Goal: Obtain resource: Obtain resource

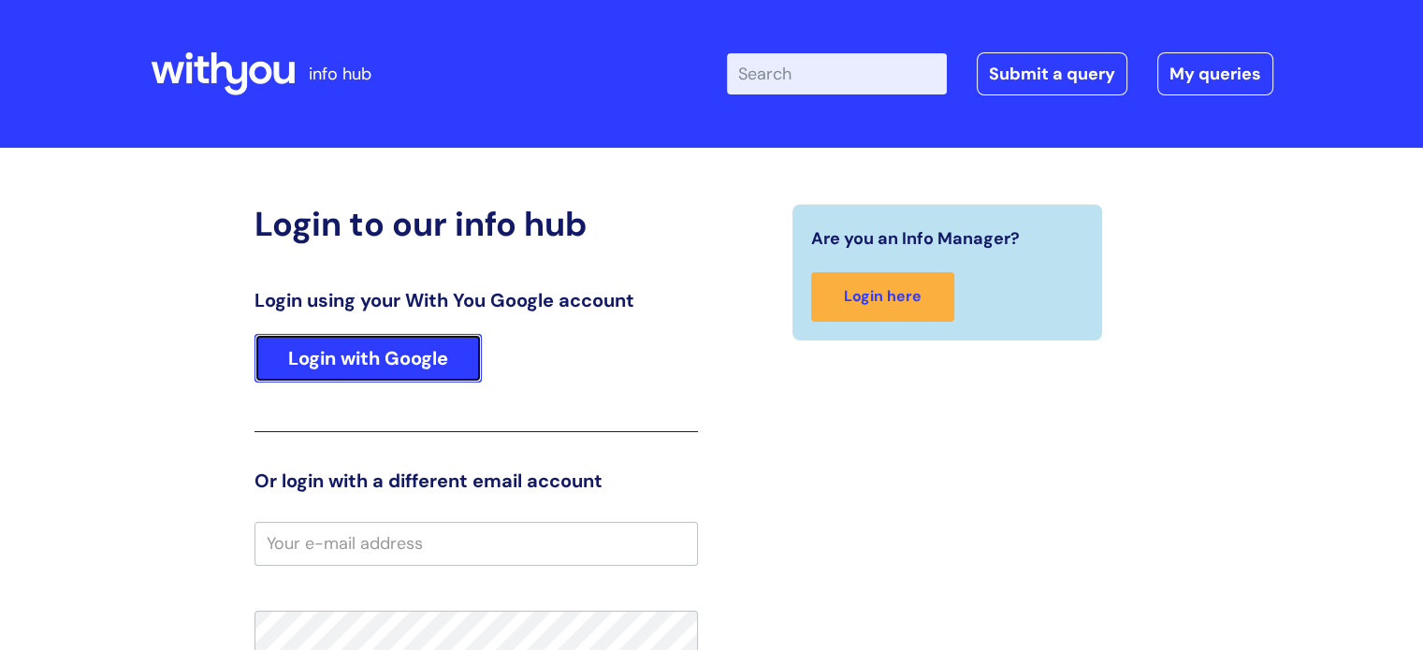
click at [407, 355] on link "Login with Google" at bounding box center [367, 358] width 227 height 49
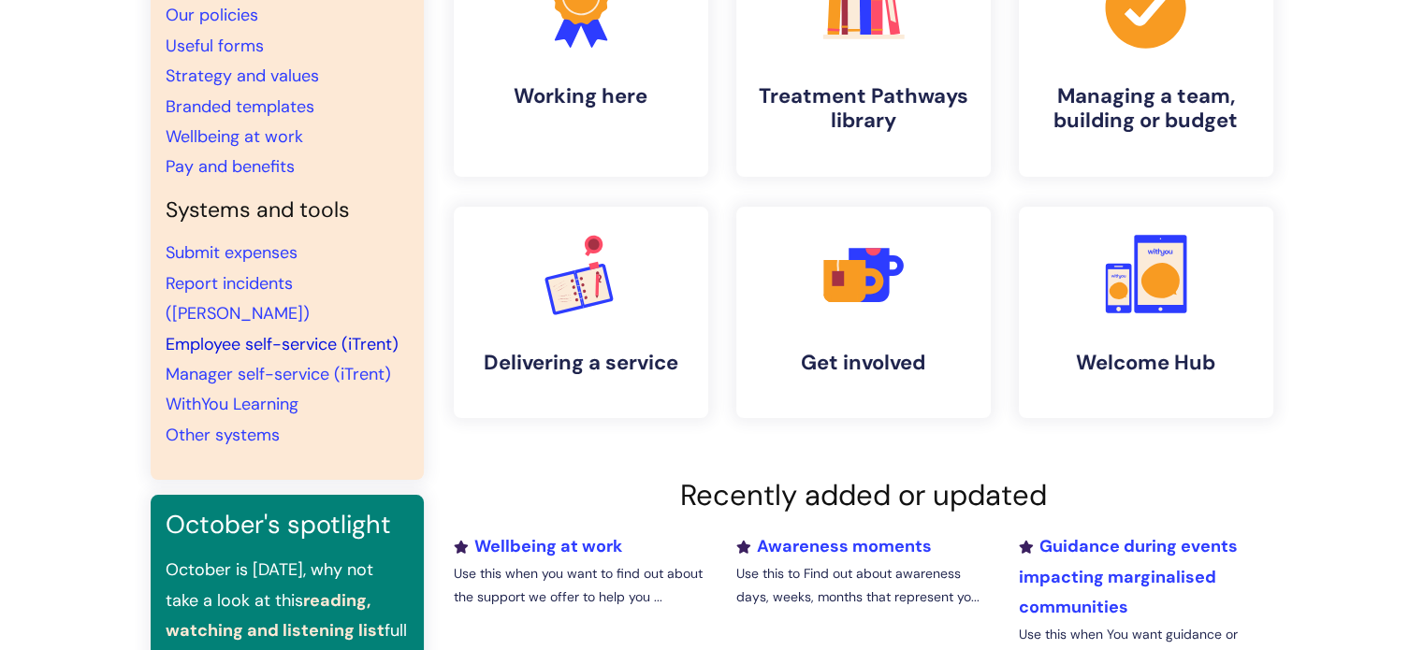
scroll to position [187, 0]
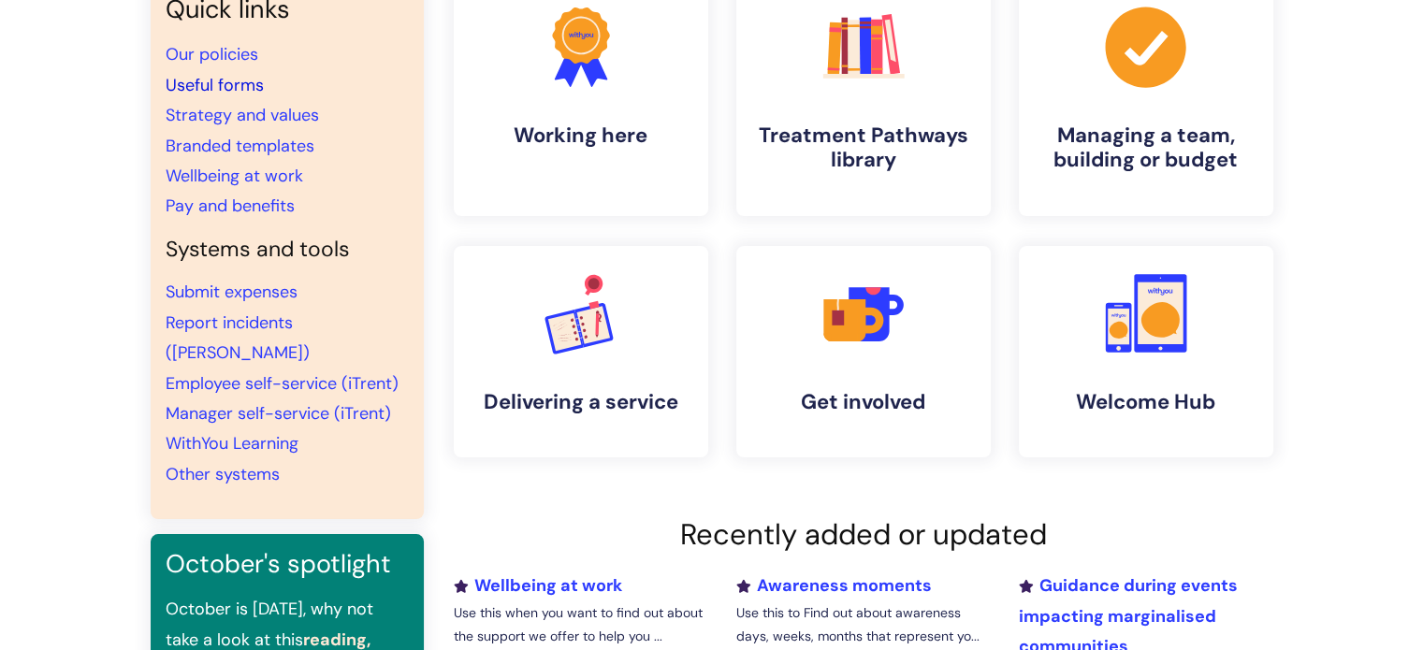
click at [238, 81] on link "Useful forms" at bounding box center [215, 85] width 98 height 22
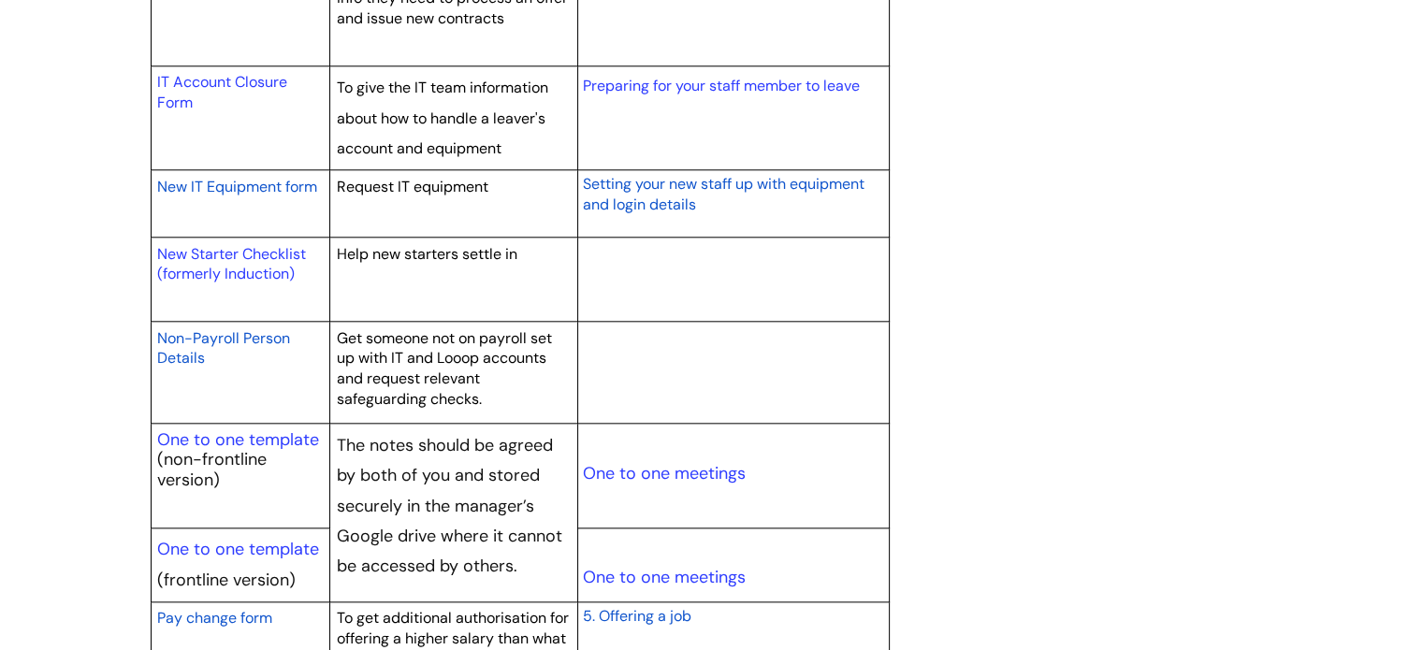
scroll to position [2152, 0]
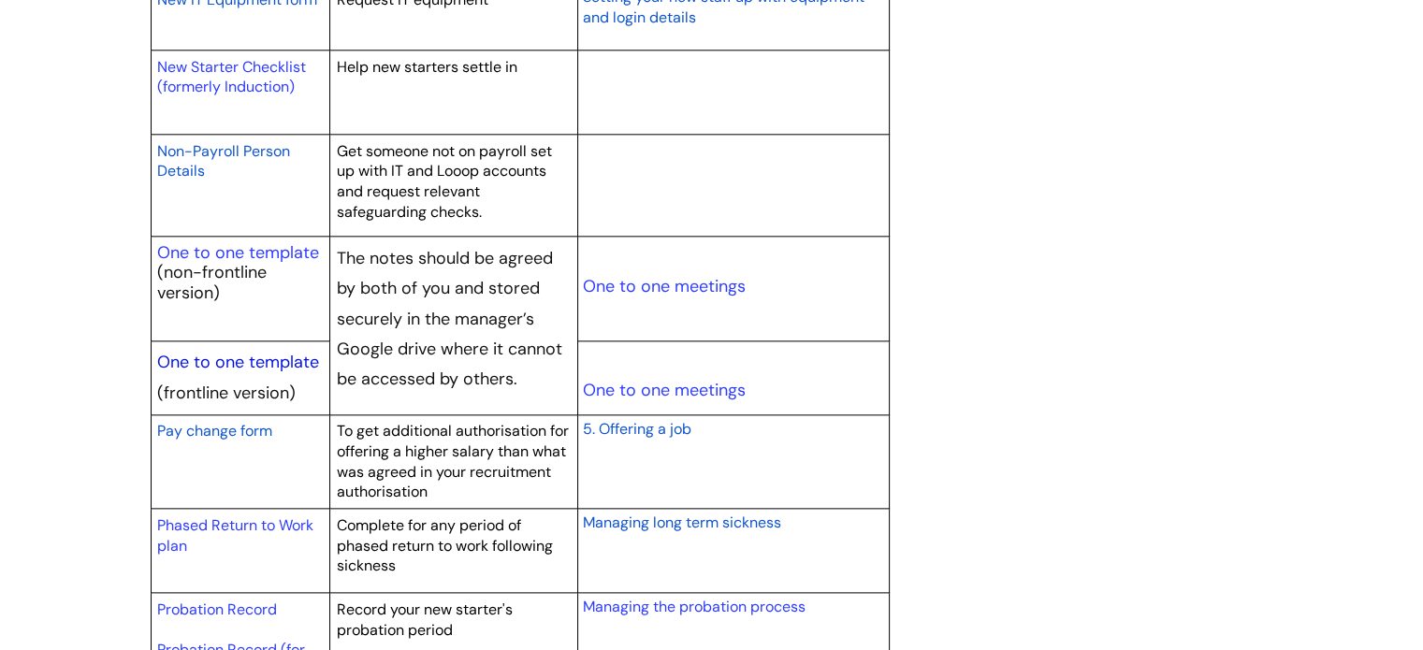
click at [257, 356] on link "One to one template" at bounding box center [238, 362] width 162 height 22
